Goal: Navigation & Orientation: Find specific page/section

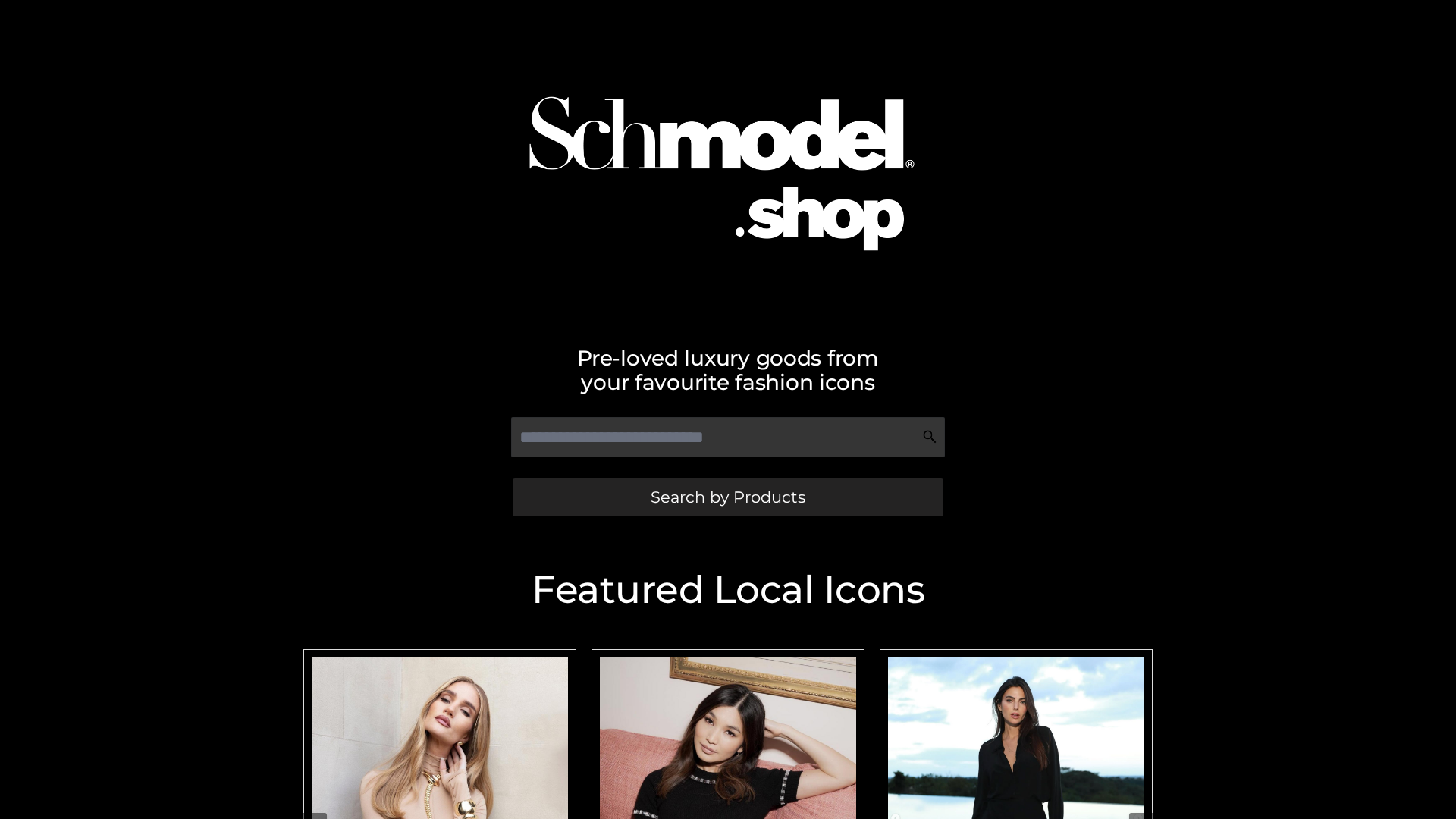
click at [727, 496] on span "Search by Products" at bounding box center [728, 496] width 155 height 16
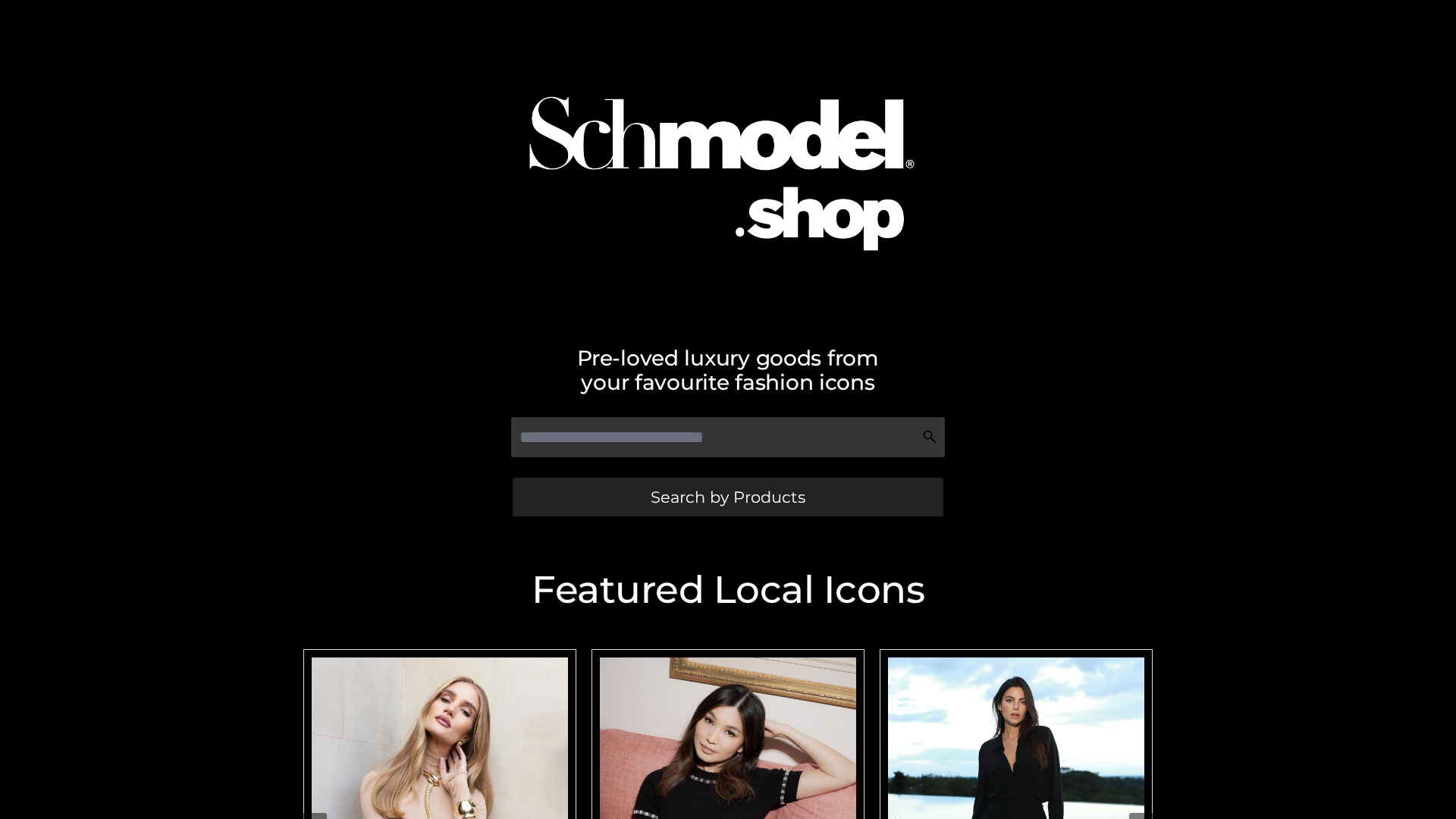
click at [727, 496] on span "Search by Products" at bounding box center [728, 496] width 155 height 16
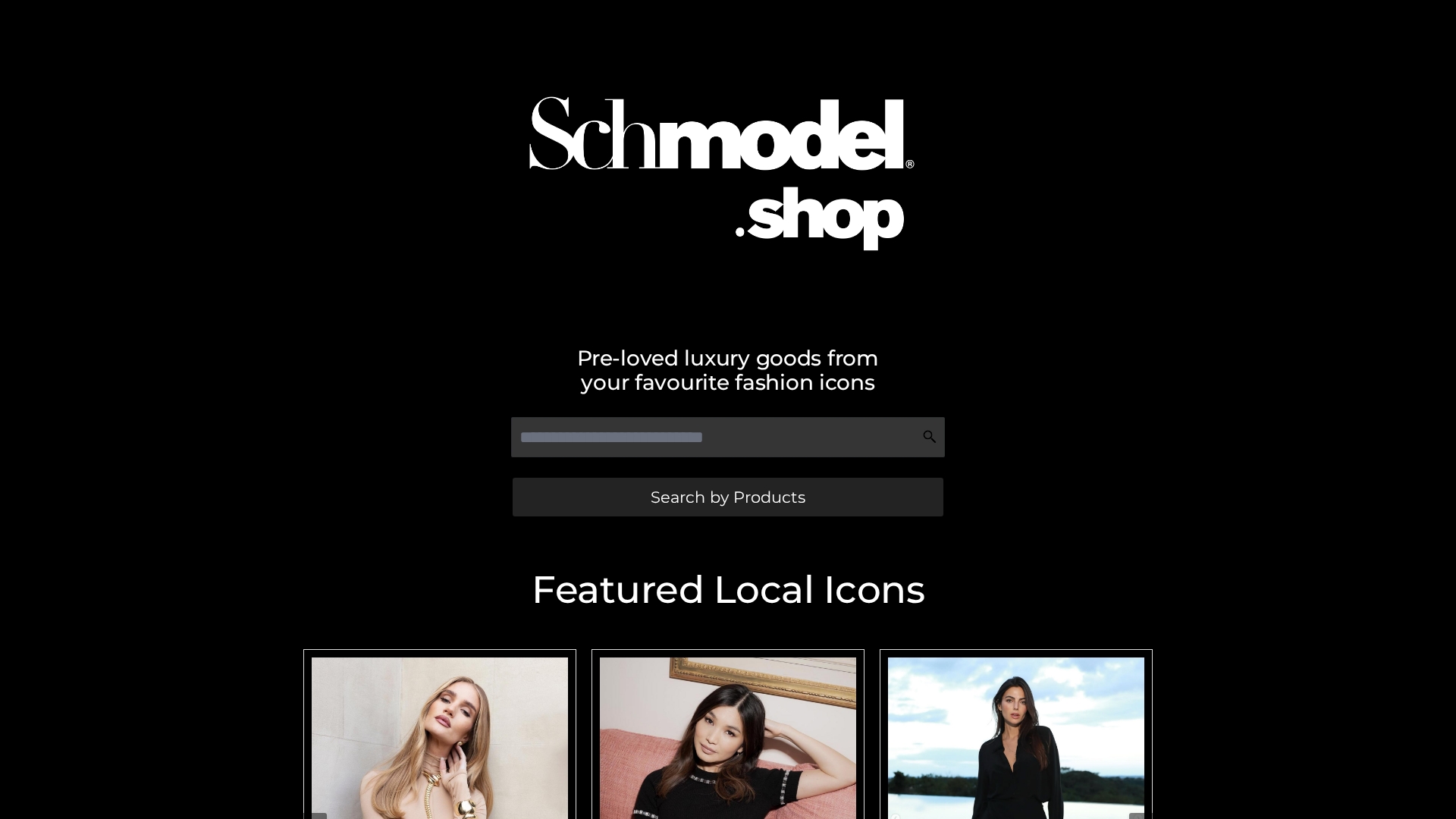
click at [727, 496] on span "Search by Products" at bounding box center [728, 496] width 155 height 16
